Goal: Task Accomplishment & Management: Use online tool/utility

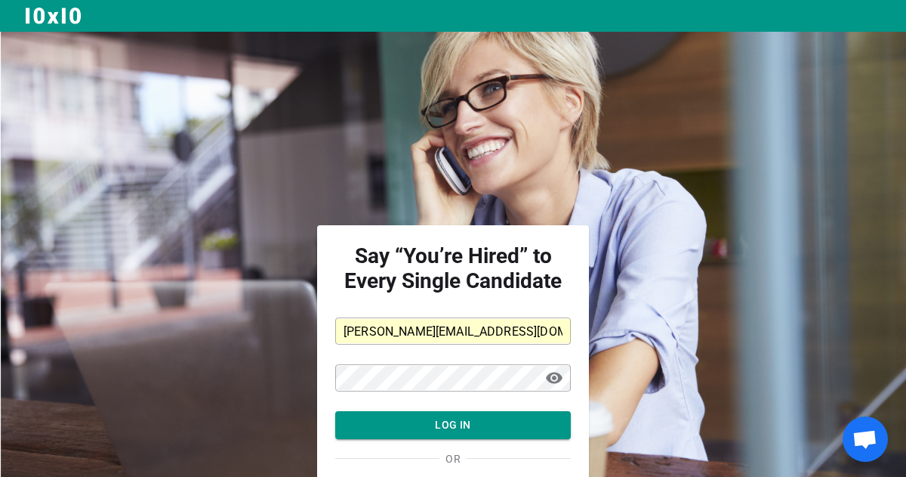
scroll to position [92, 0]
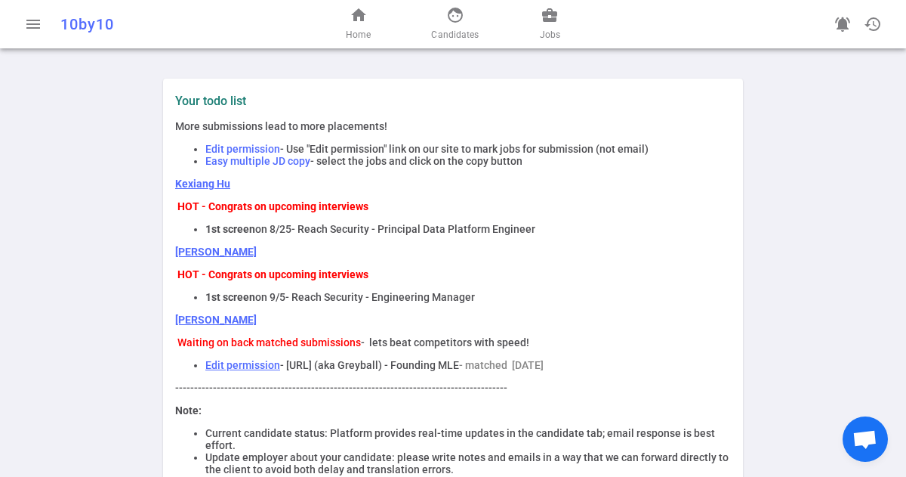
click at [551, 39] on span "Jobs" at bounding box center [550, 34] width 20 height 15
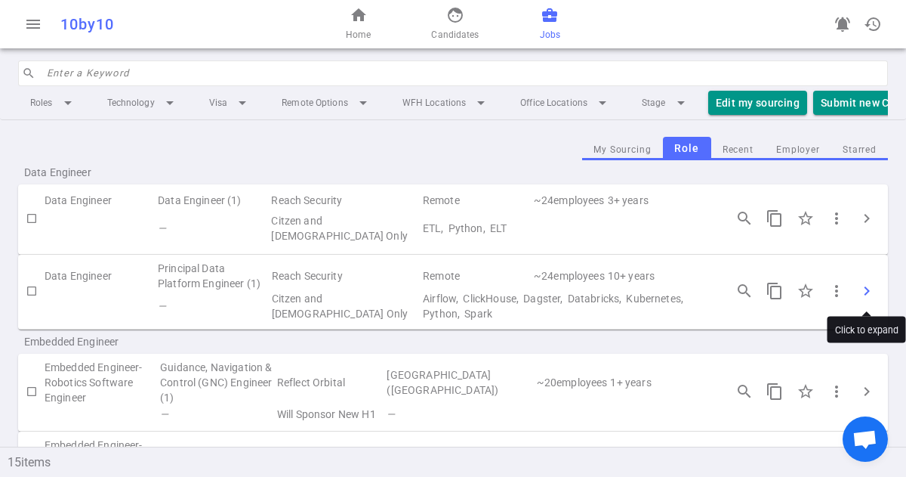
click at [861, 292] on span "chevron_right" at bounding box center [867, 291] width 18 height 18
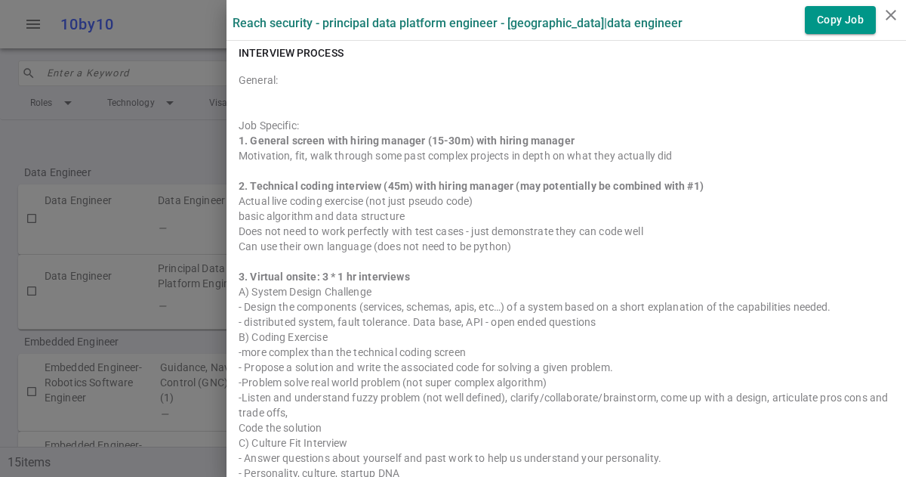
scroll to position [823, 0]
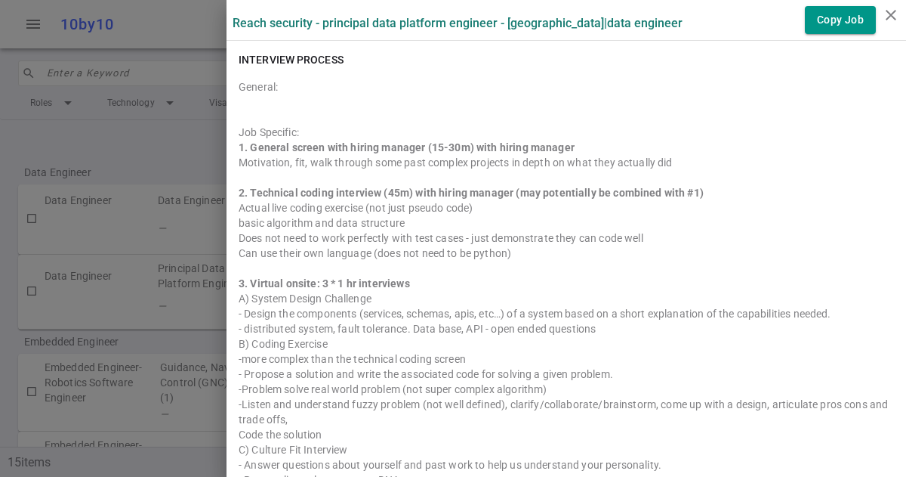
drag, startPoint x: 690, startPoint y: 162, endPoint x: 252, endPoint y: 152, distance: 438.2
click at [252, 152] on div "1. General screen with hiring manager (15-30m) with hiring manager Motivation, …" at bounding box center [567, 341] width 656 height 403
copy div "General screen with hiring manager (15-30m) with hiring manager Motivation, fit…"
click at [159, 152] on div at bounding box center [453, 238] width 906 height 477
